Goal: Find specific page/section: Find specific page/section

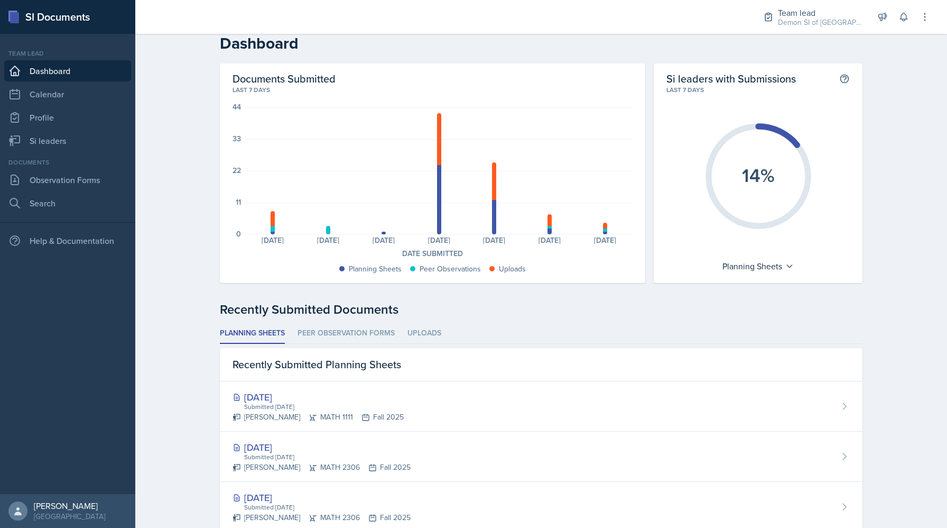
scroll to position [14, 0]
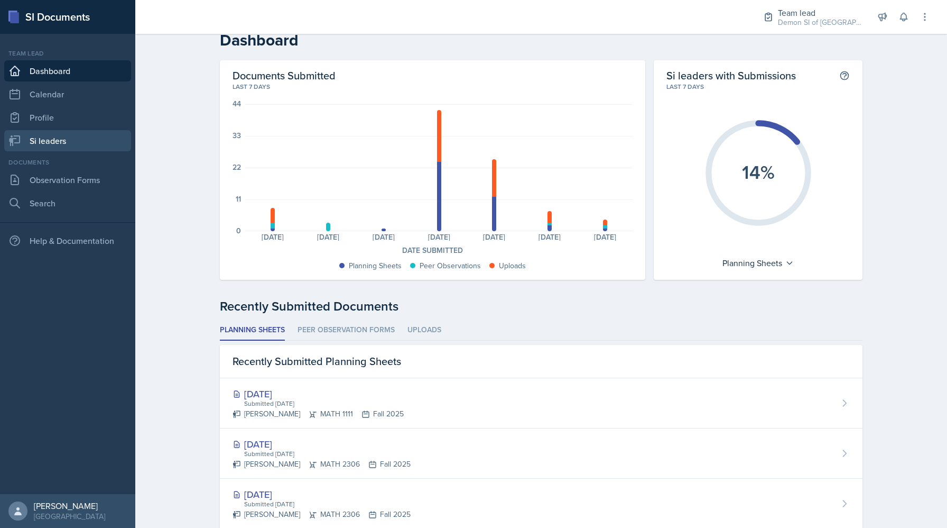
click at [81, 137] on link "Si leaders" at bounding box center [67, 140] width 127 height 21
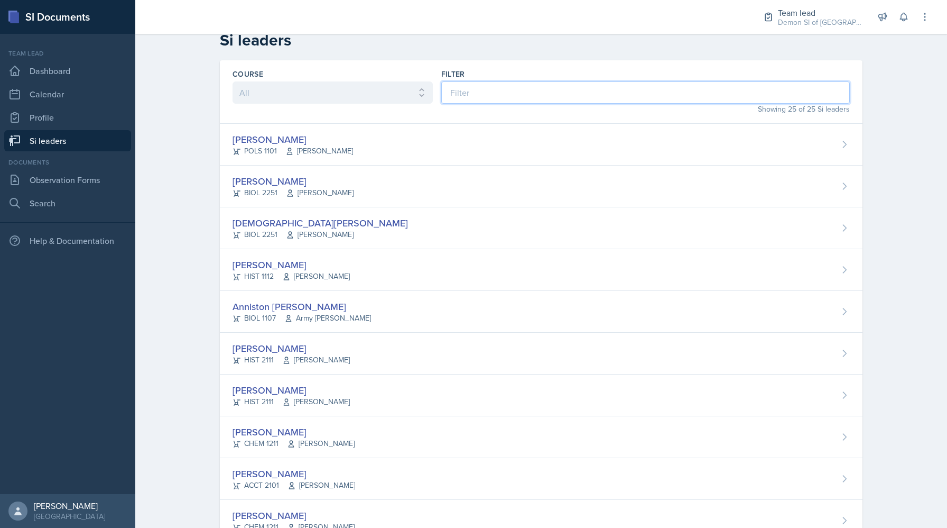
click at [468, 94] on input at bounding box center [645, 92] width 409 height 22
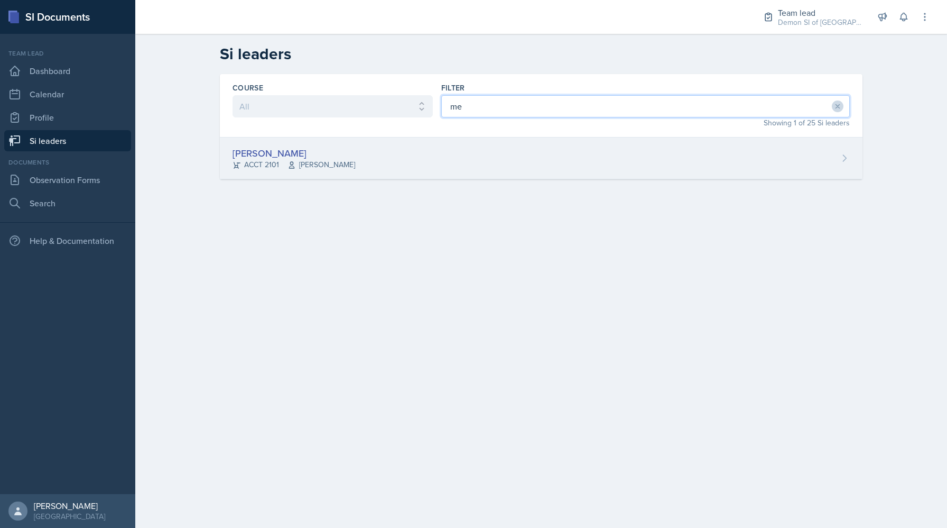
type input "me"
click at [365, 145] on div "[PERSON_NAME] ACCT 2101 [PERSON_NAME]" at bounding box center [541, 158] width 643 height 42
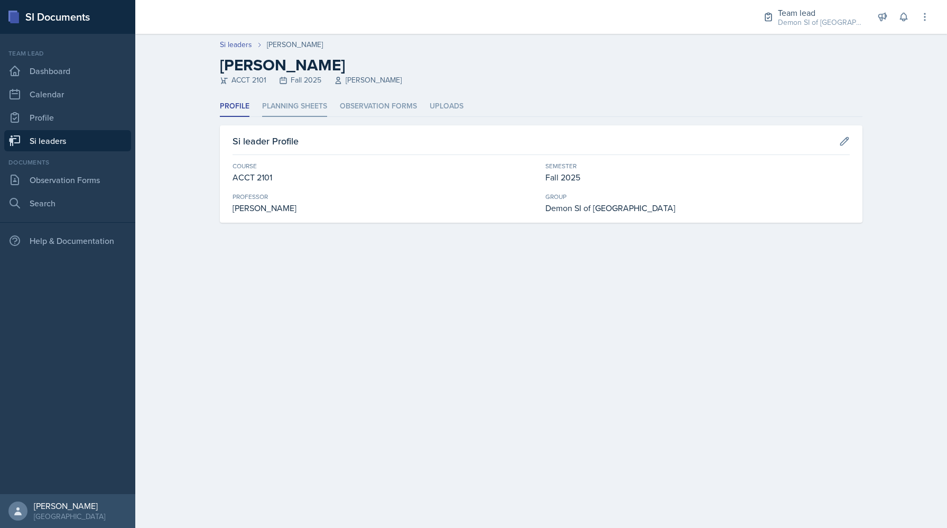
click at [285, 112] on li "Planning Sheets" at bounding box center [294, 106] width 65 height 21
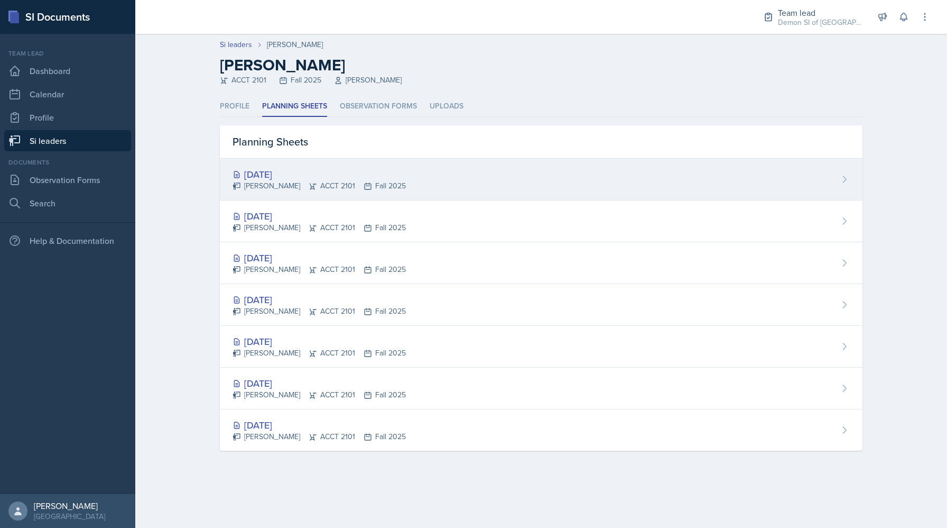
click at [457, 173] on div "[DATE] [PERSON_NAME] ACCT 2101 Fall 2025" at bounding box center [541, 180] width 643 height 42
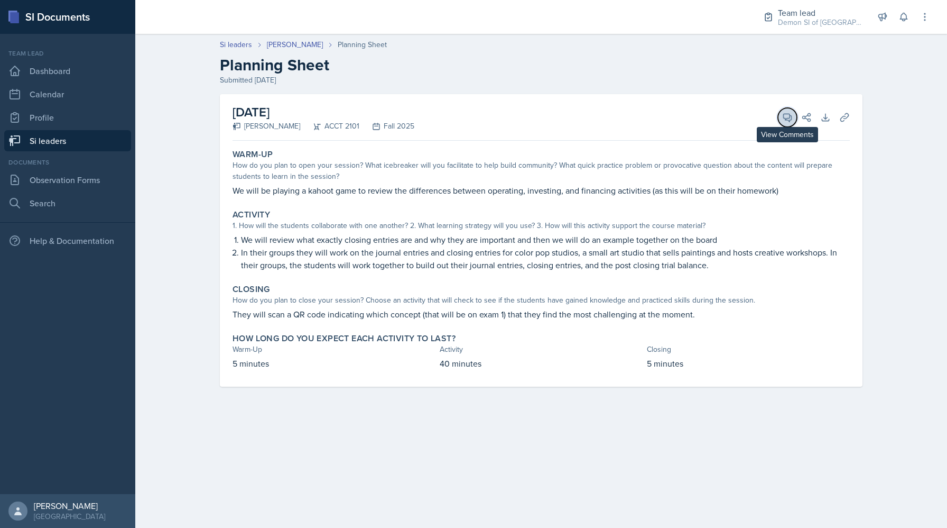
click at [783, 115] on icon at bounding box center [787, 117] width 11 height 11
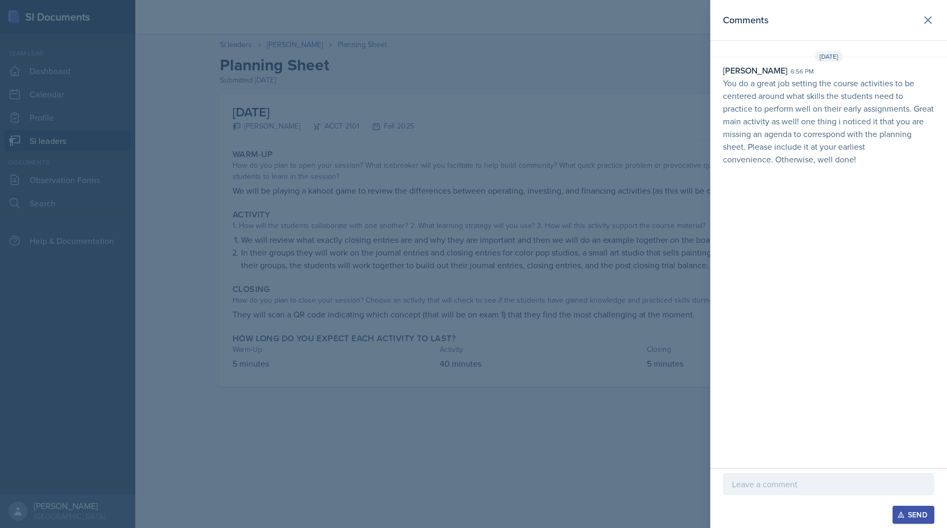
click at [486, 184] on div at bounding box center [473, 264] width 947 height 528
